Goal: Transaction & Acquisition: Subscribe to service/newsletter

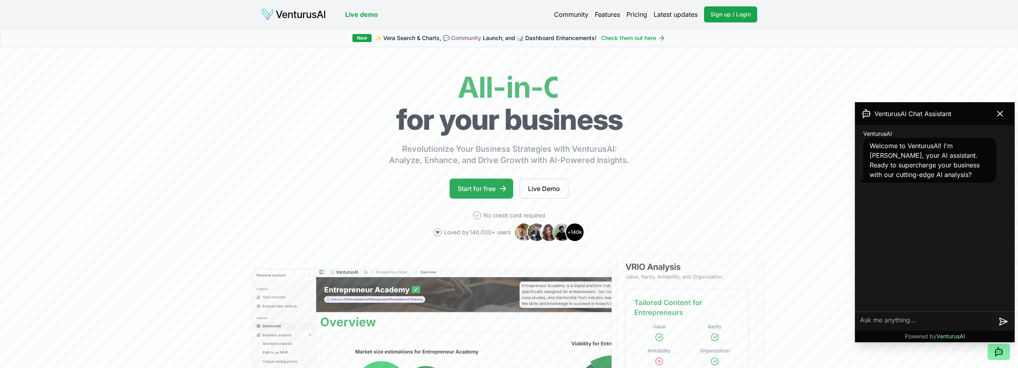
scroll to position [107, 0]
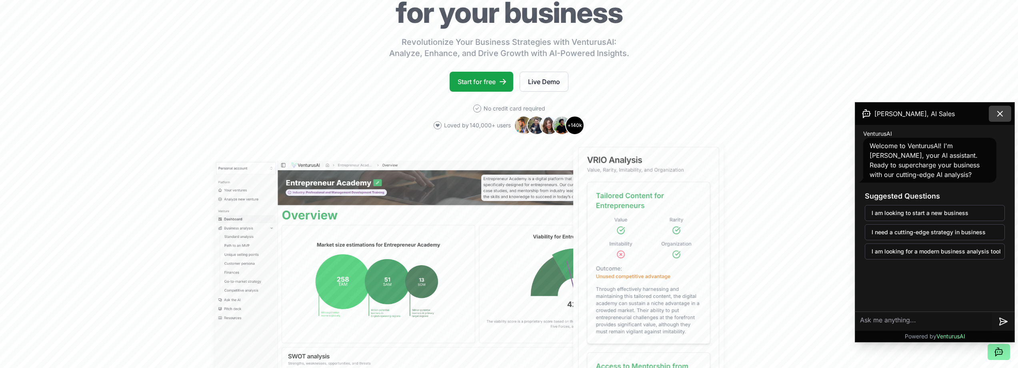
click at [1008, 114] on button at bounding box center [1000, 114] width 22 height 16
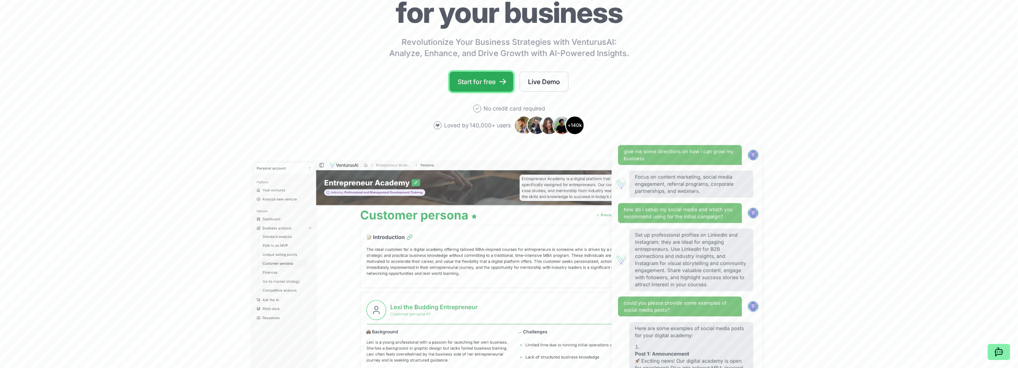
click at [480, 78] on link "Start for free" at bounding box center [482, 82] width 64 height 20
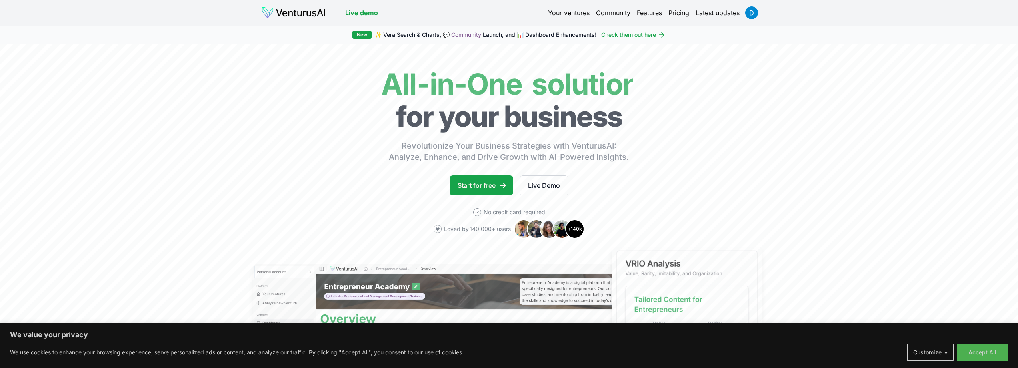
click at [677, 14] on link "Pricing" at bounding box center [678, 13] width 21 height 10
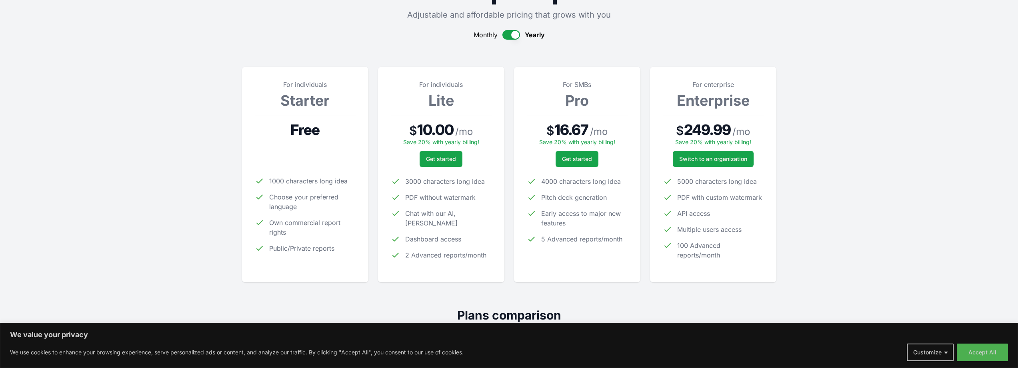
scroll to position [107, 0]
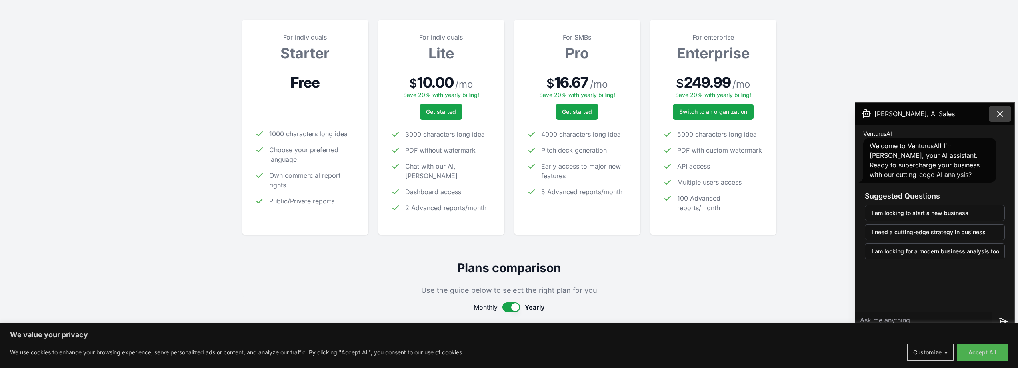
click at [998, 110] on icon at bounding box center [1000, 114] width 10 height 10
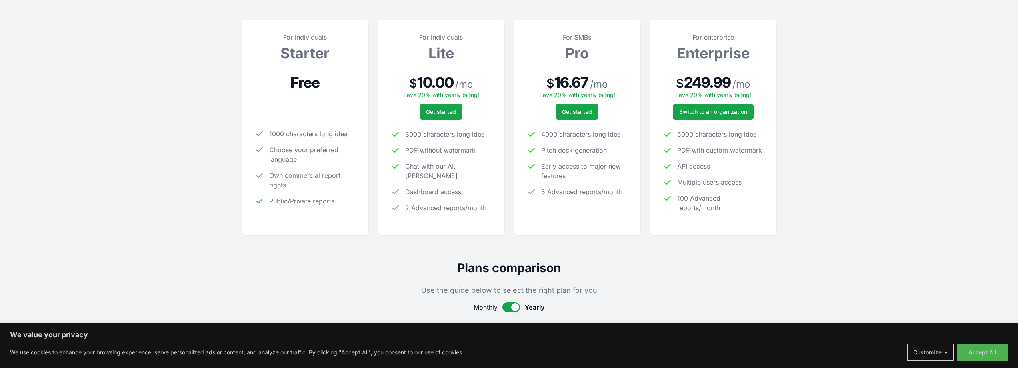
scroll to position [0, 0]
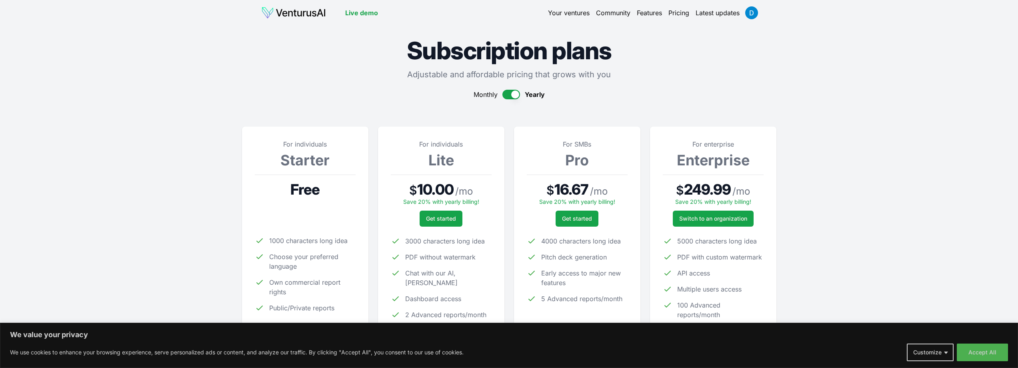
click at [570, 16] on link "Your ventures" at bounding box center [569, 13] width 42 height 10
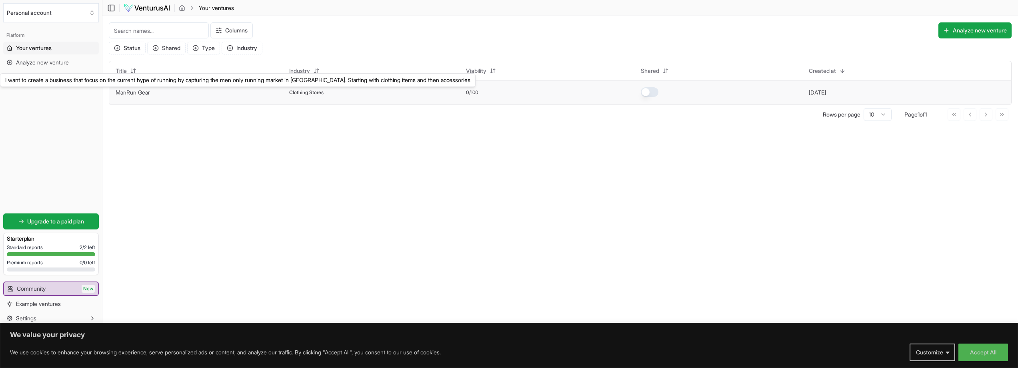
click at [138, 92] on link "ManRun Gear" at bounding box center [133, 92] width 34 height 7
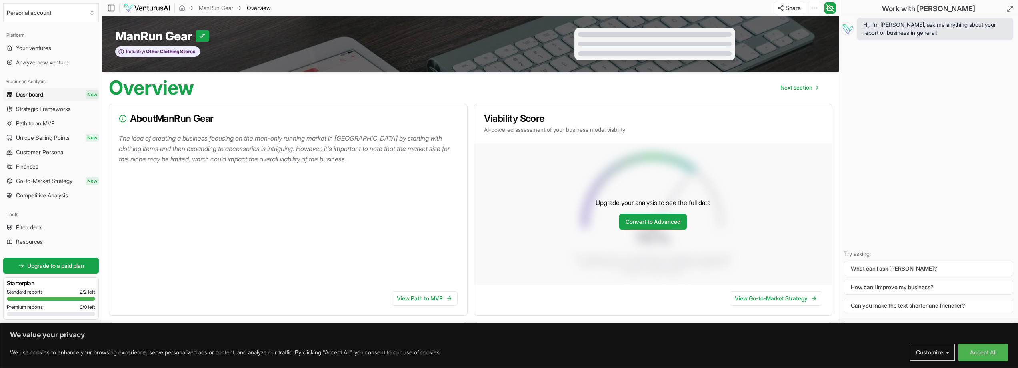
click at [32, 95] on span "Dashboard" at bounding box center [29, 94] width 27 height 8
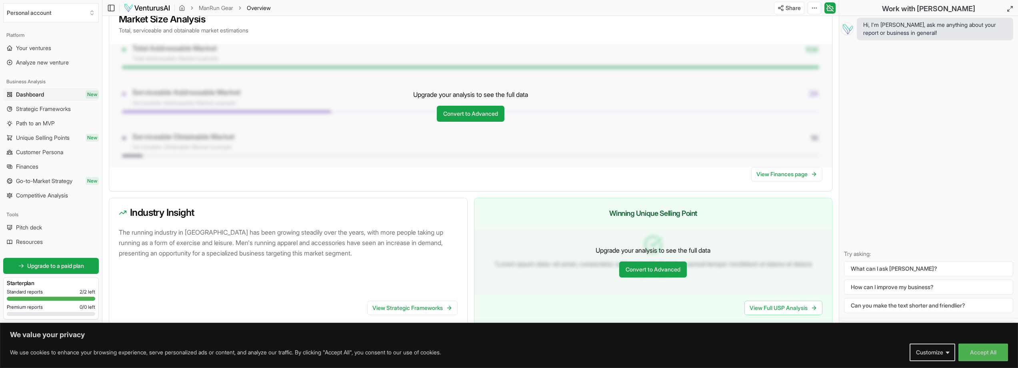
scroll to position [637, 0]
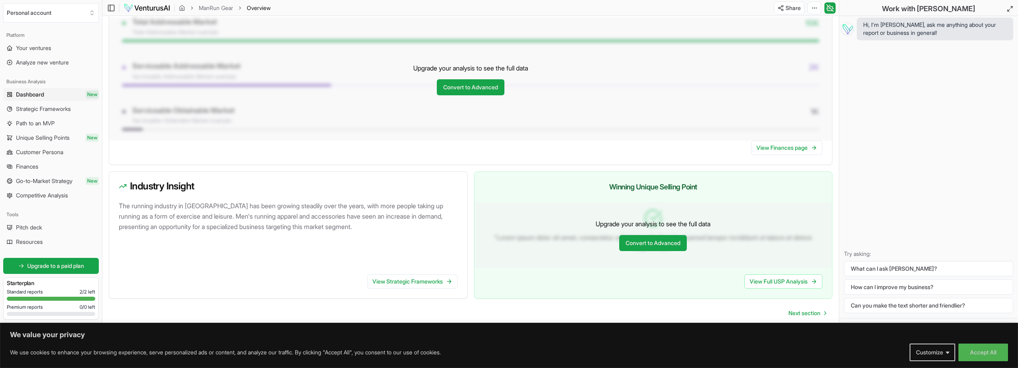
click at [41, 116] on ul "Dashboard New Strategic Frameworks Path to an MVP Unique Selling Points New Cus…" at bounding box center [51, 145] width 96 height 114
click at [48, 113] on link "Strategic Frameworks" at bounding box center [51, 108] width 96 height 13
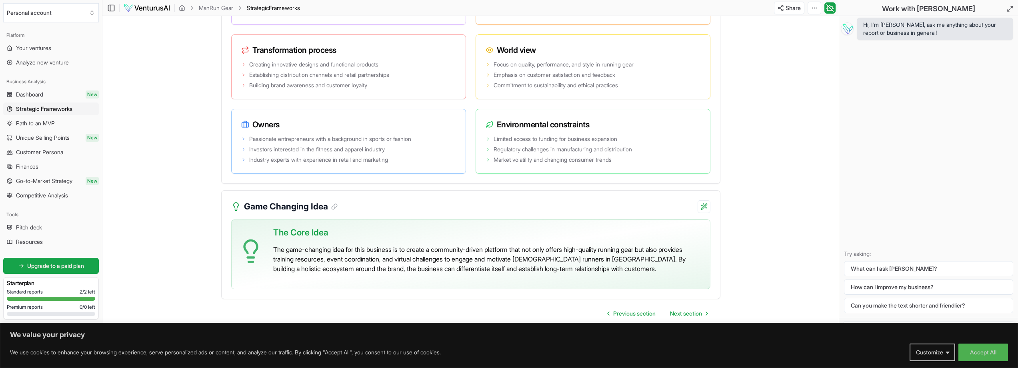
scroll to position [1400, 0]
click at [53, 118] on link "Path to an MVP" at bounding box center [51, 123] width 96 height 13
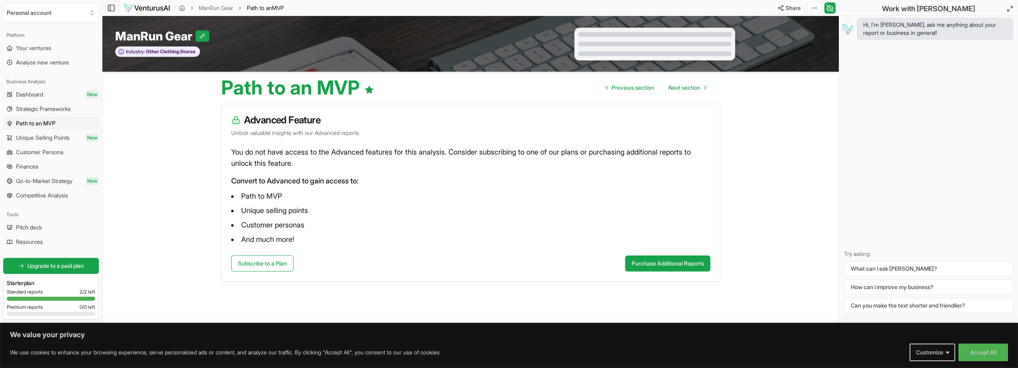
scroll to position [0, 0]
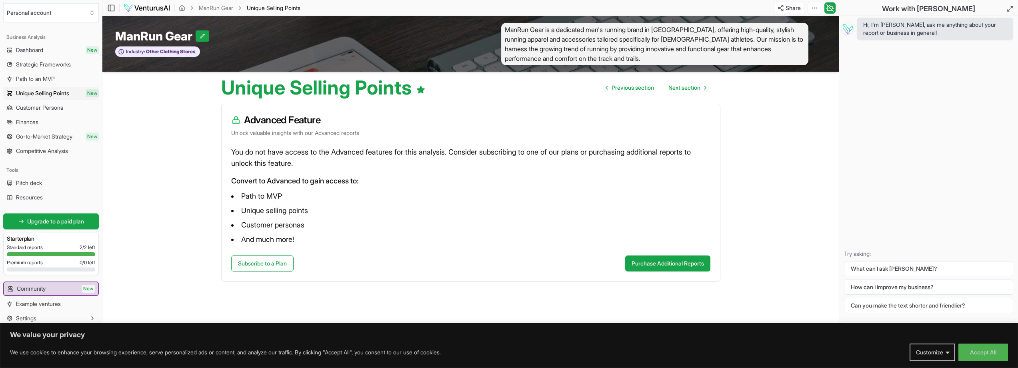
scroll to position [0, 0]
click at [30, 221] on span "Upgrade to a paid plan" at bounding box center [55, 221] width 57 height 8
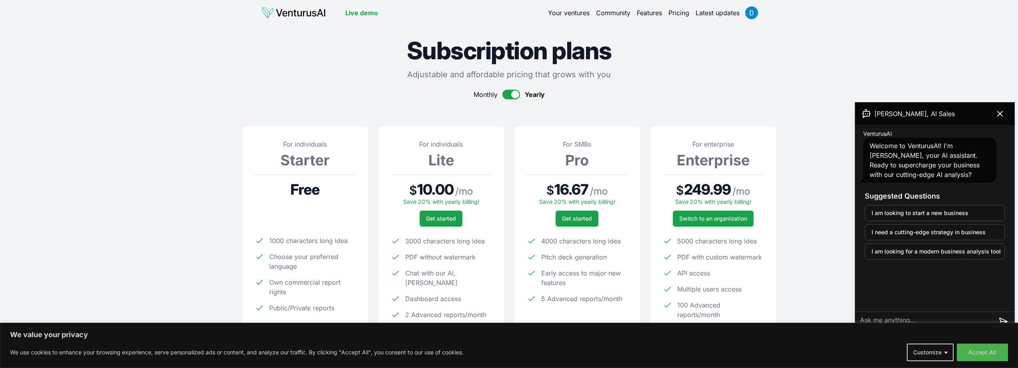
click at [516, 96] on button "button" at bounding box center [511, 95] width 18 height 10
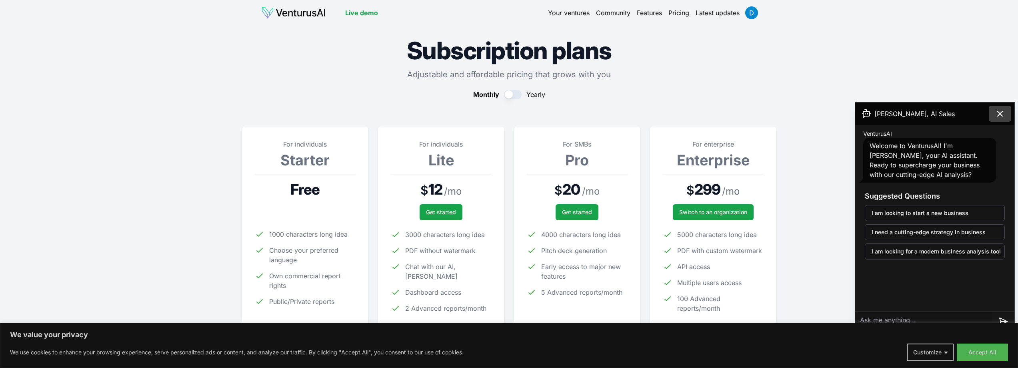
click at [999, 114] on icon at bounding box center [1000, 113] width 5 height 5
